Goal: Transaction & Acquisition: Purchase product/service

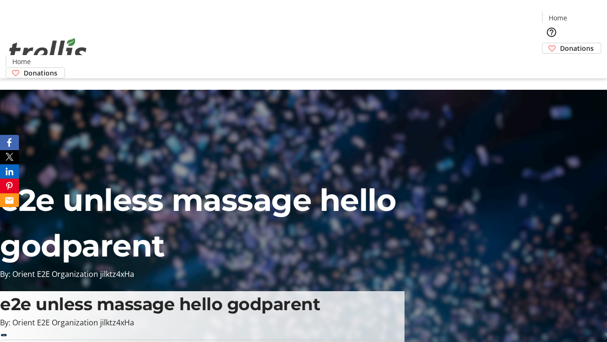
click at [560, 43] on span "Donations" at bounding box center [577, 48] width 34 height 10
